Goal: Find specific page/section: Find specific page/section

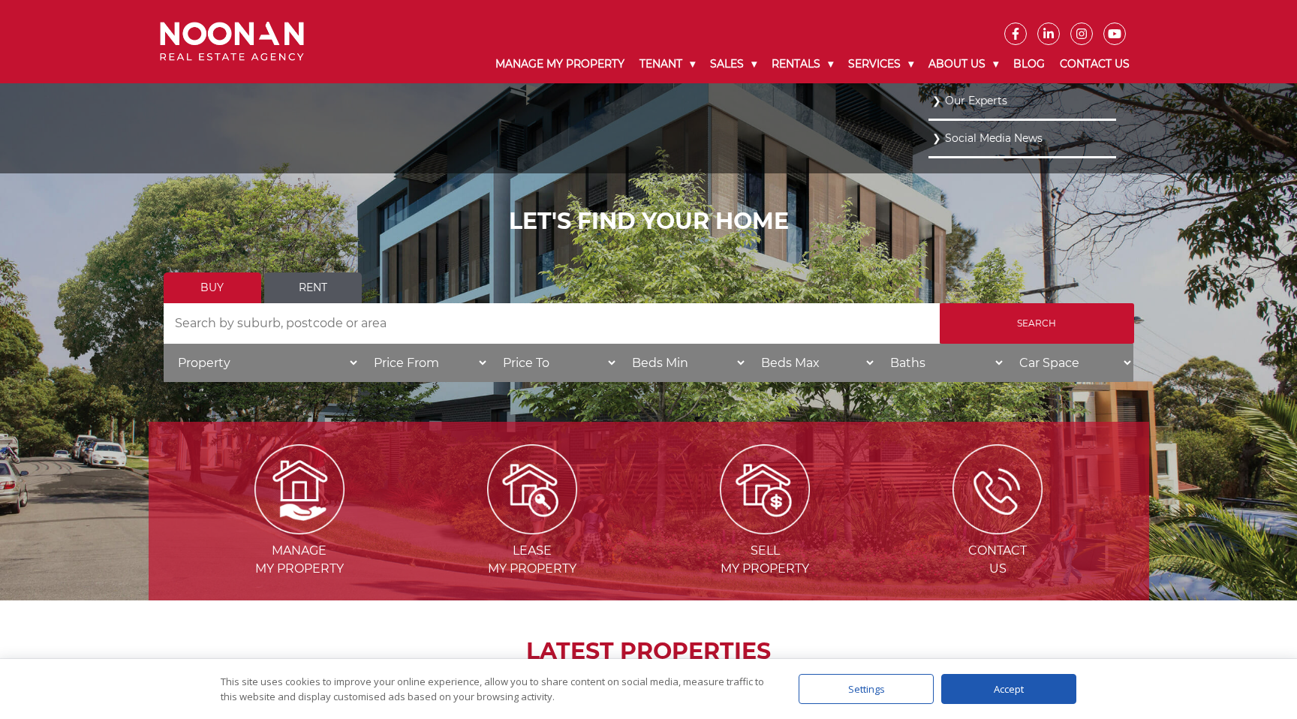
click at [938, 100] on link "Our Experts" at bounding box center [1022, 101] width 180 height 20
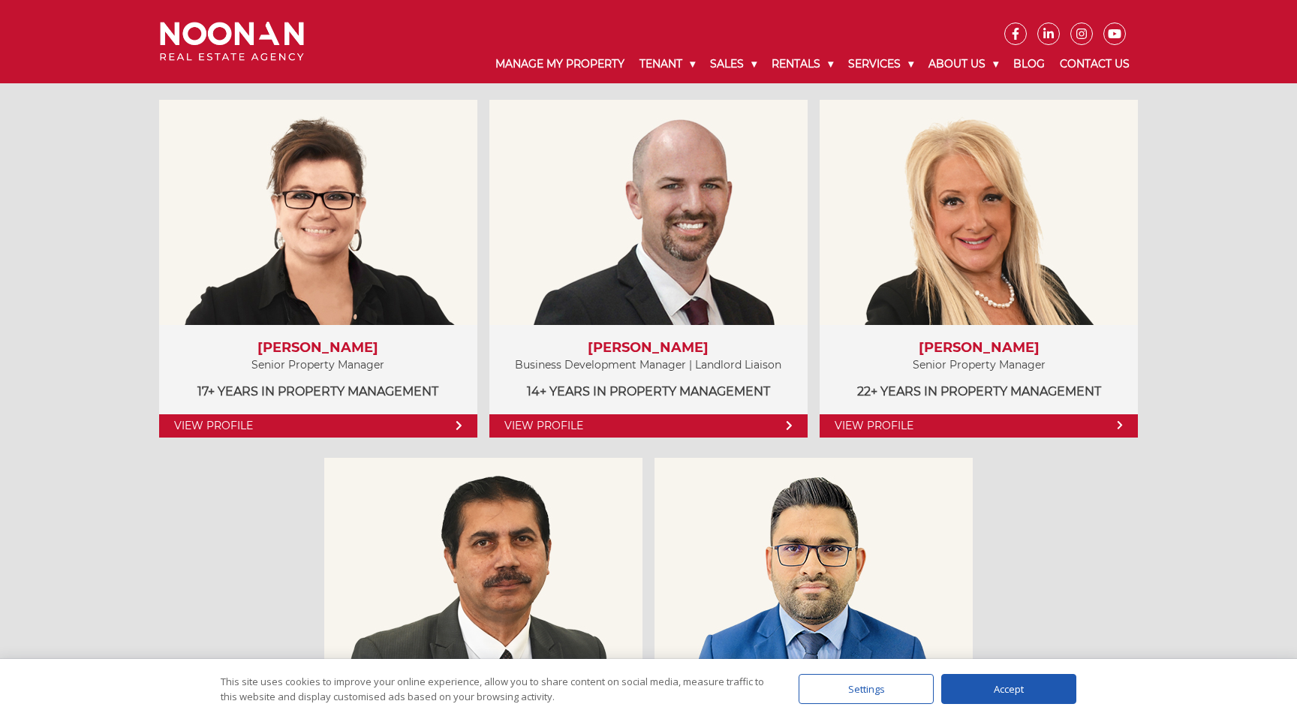
scroll to position [778, 0]
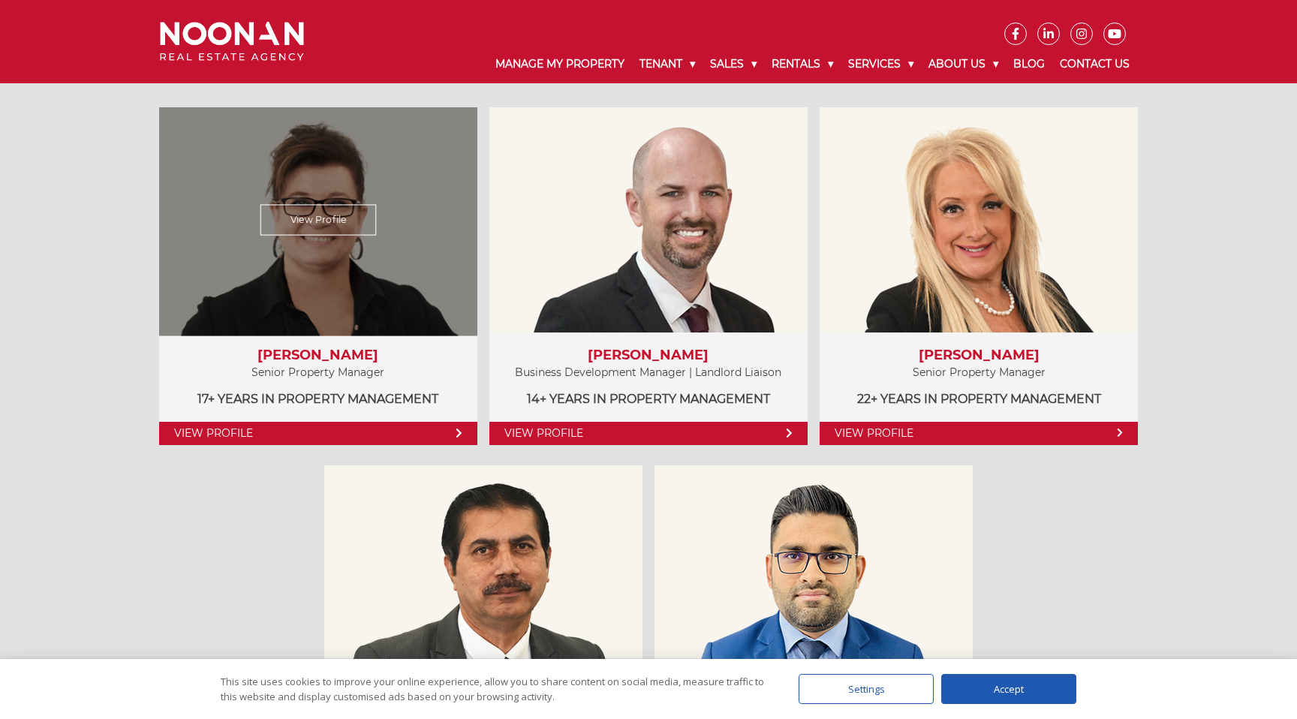
click at [218, 431] on link "View Profile" at bounding box center [318, 433] width 318 height 23
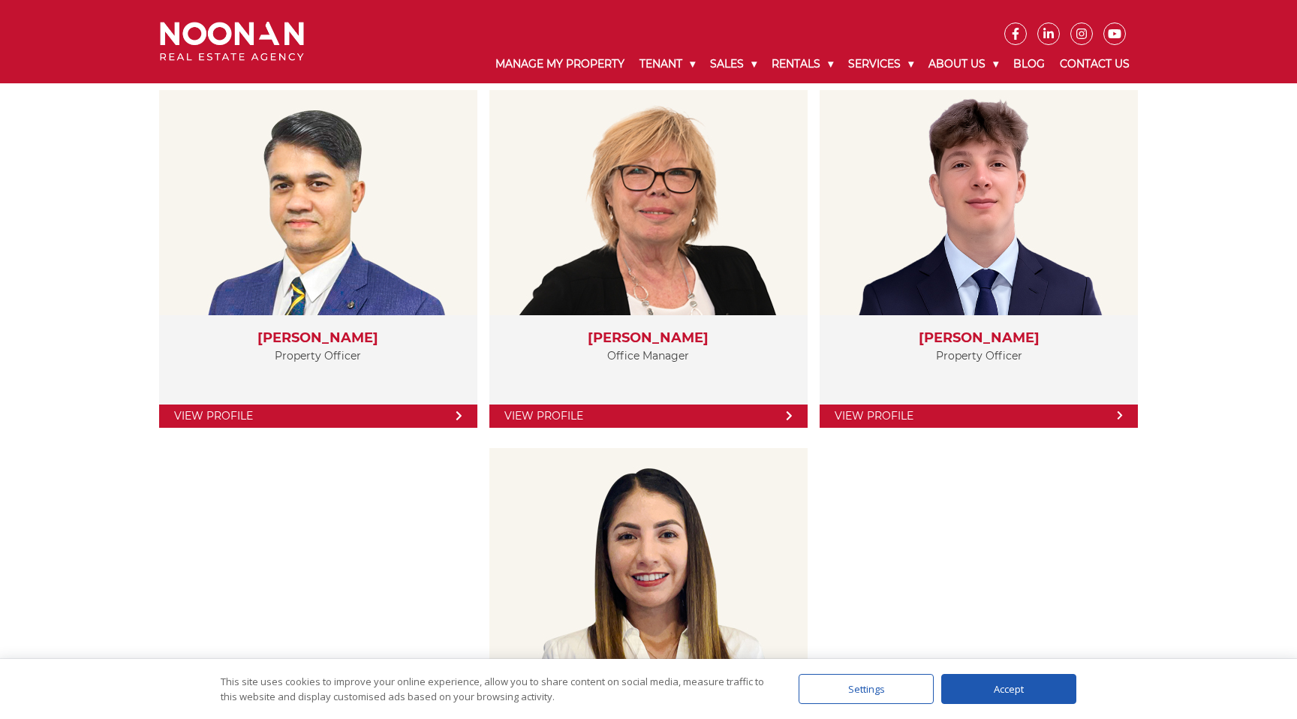
scroll to position [2556, 0]
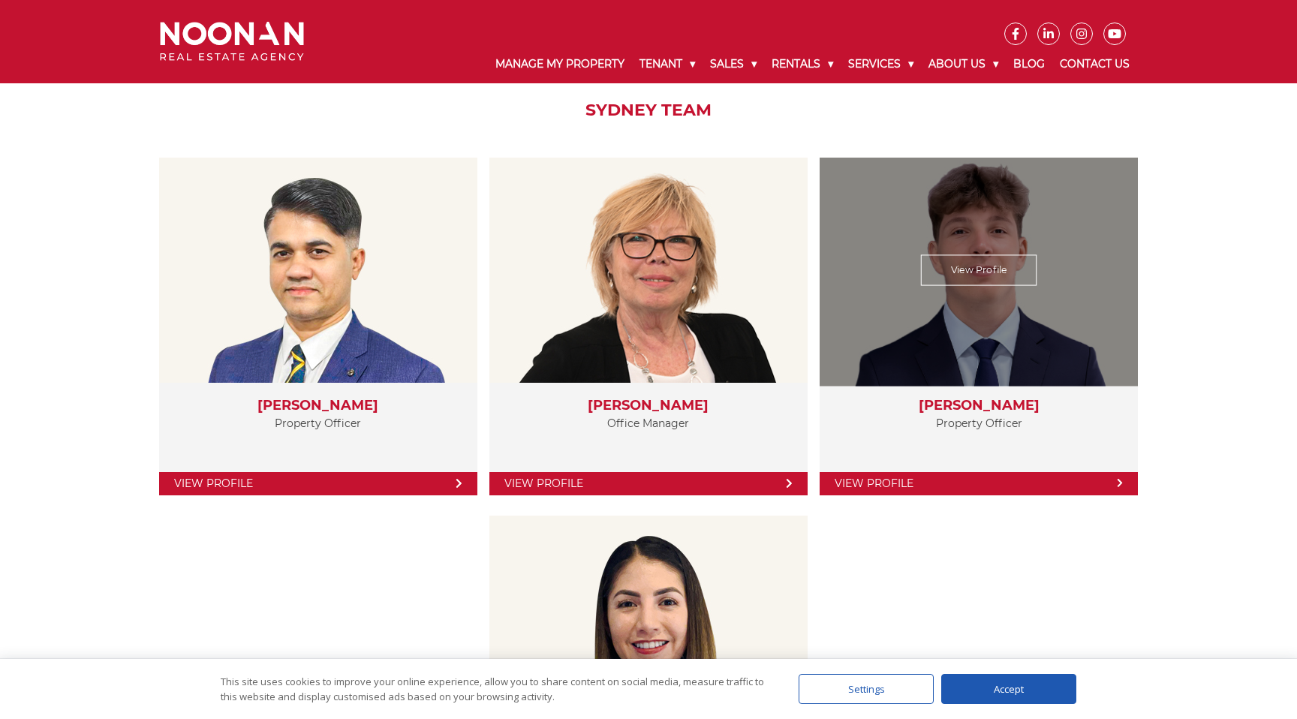
click at [975, 279] on link "View Profile" at bounding box center [979, 269] width 116 height 31
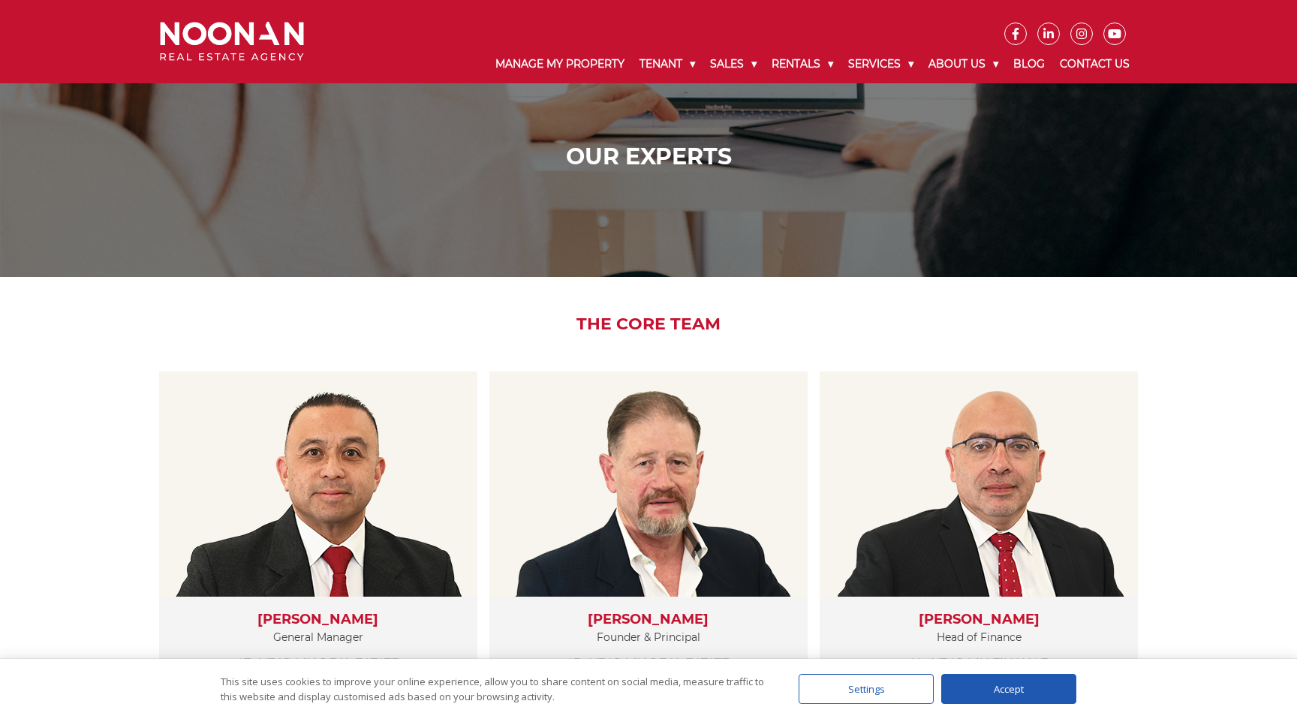
scroll to position [0, 0]
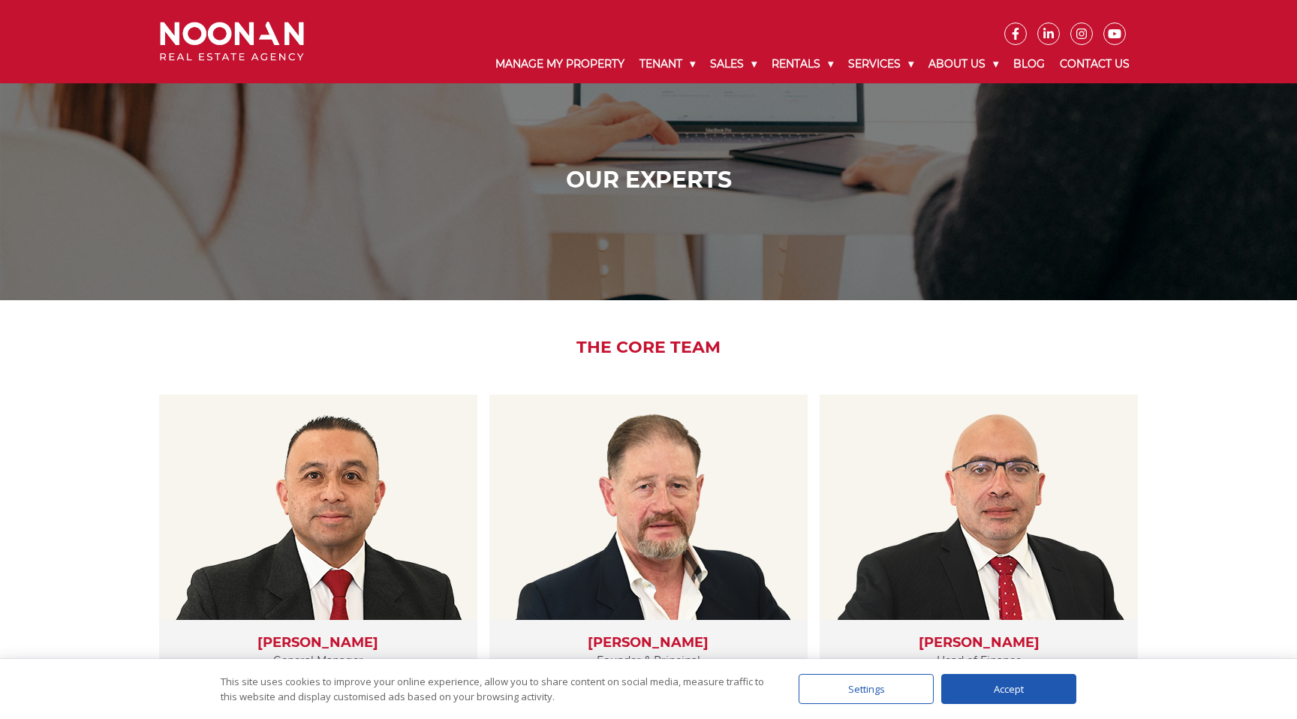
click at [252, 29] on img at bounding box center [232, 42] width 144 height 40
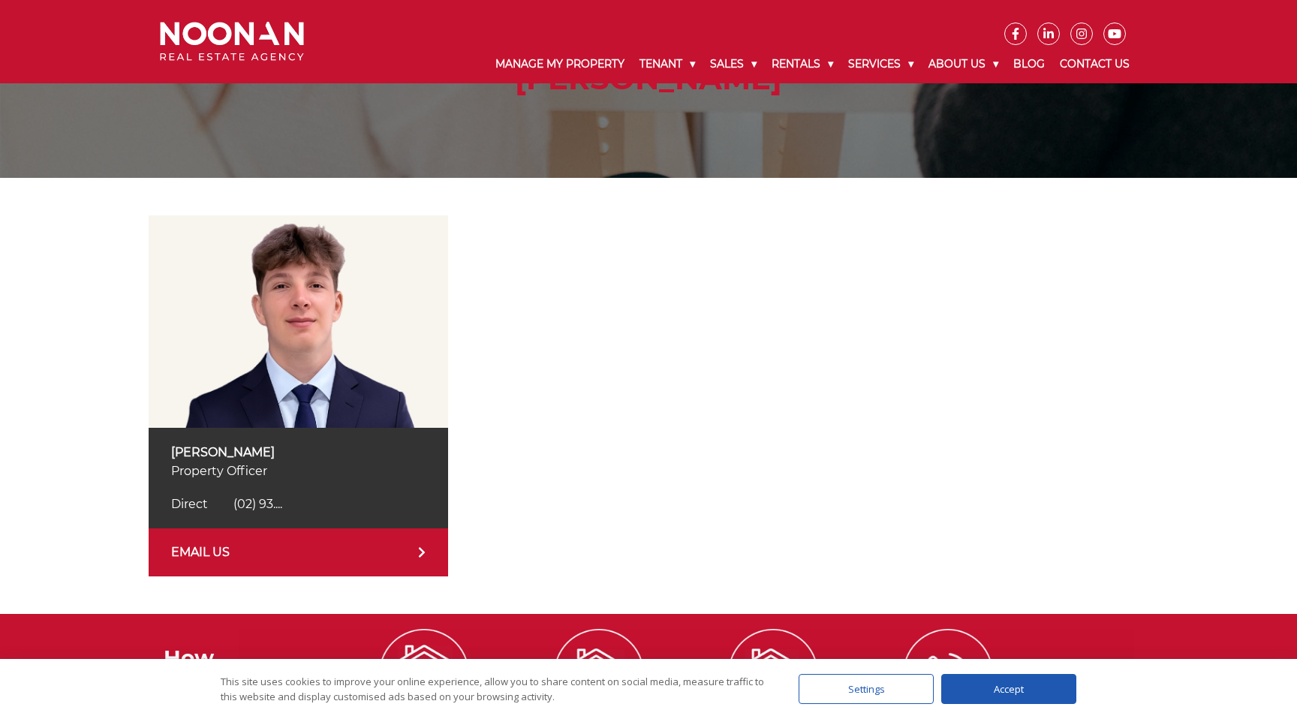
scroll to position [242, 0]
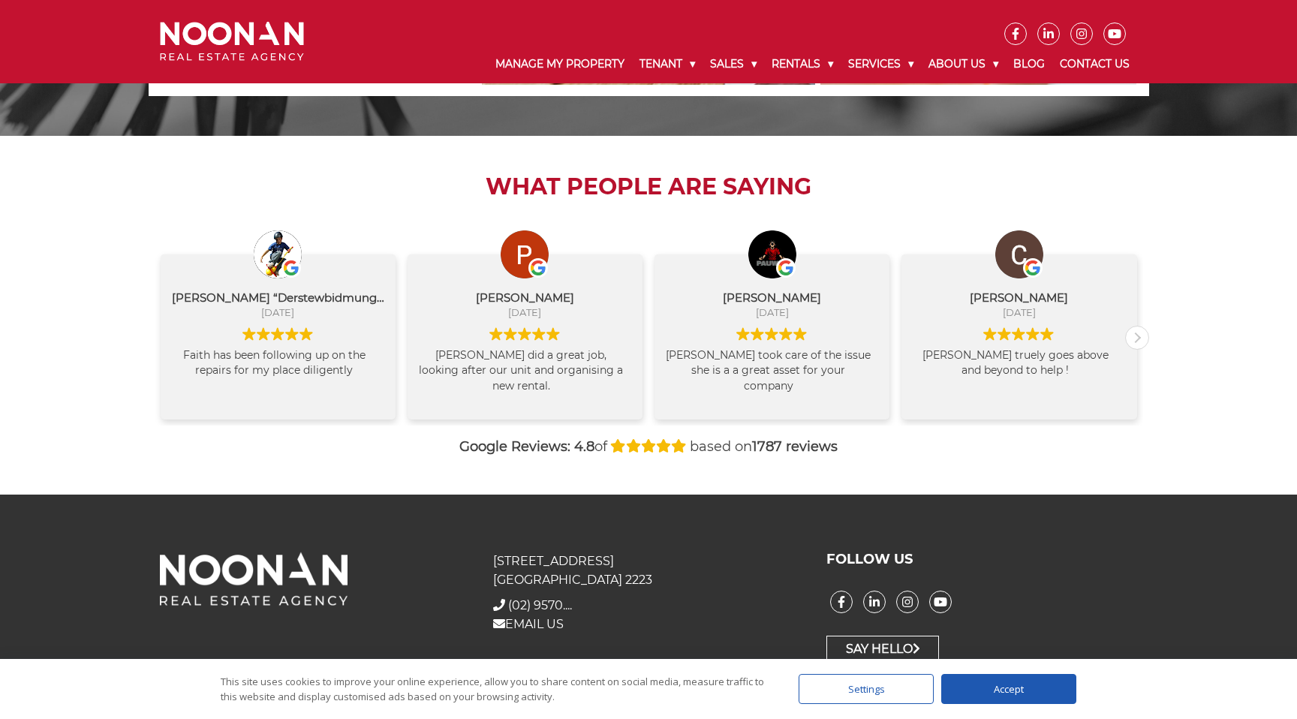
scroll to position [1514, 0]
click at [1132, 339] on div "Next review" at bounding box center [1136, 337] width 23 height 23
click at [1133, 338] on div "Next review" at bounding box center [1136, 337] width 23 height 23
